Goal: Information Seeking & Learning: Find specific fact

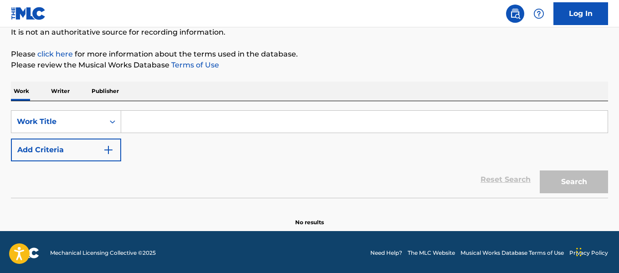
scroll to position [94, 0]
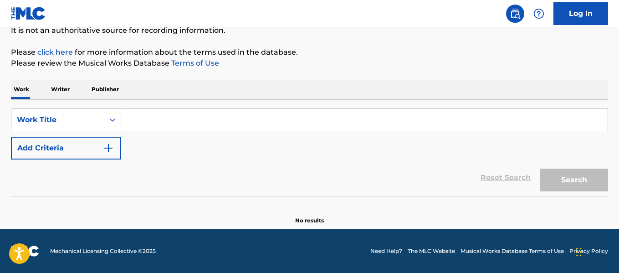
click at [219, 122] on input "Search Form" at bounding box center [364, 120] width 486 height 22
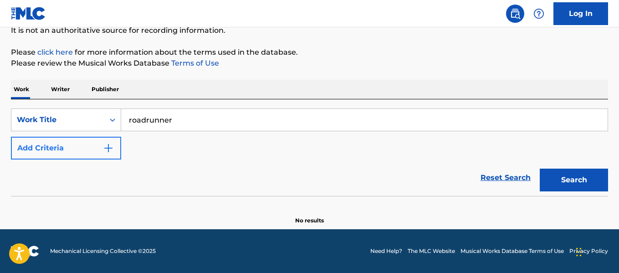
type input "roadrunner"
click at [70, 143] on button "Add Criteria" at bounding box center [66, 148] width 110 height 23
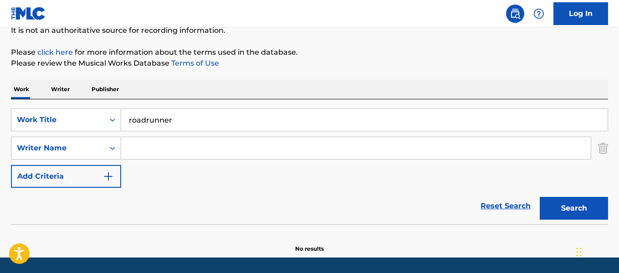
click at [253, 152] on input "Search Form" at bounding box center [355, 148] width 469 height 22
type input "[PERSON_NAME]"
click at [540, 197] on button "Search" at bounding box center [574, 208] width 68 height 23
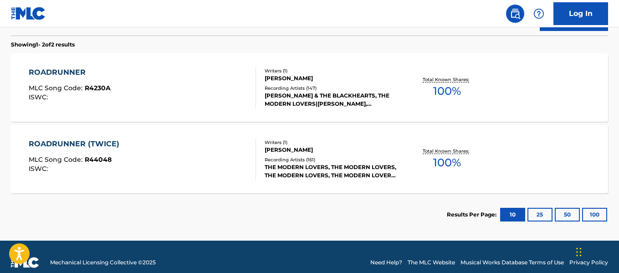
scroll to position [284, 0]
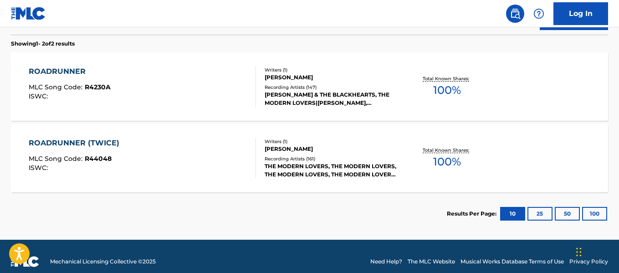
click at [74, 74] on div "ROADRUNNER" at bounding box center [70, 71] width 82 height 11
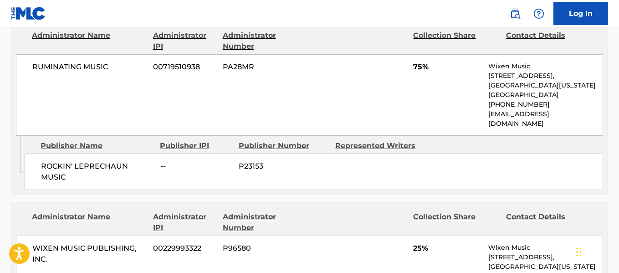
scroll to position [626, 0]
